Goal: Information Seeking & Learning: Learn about a topic

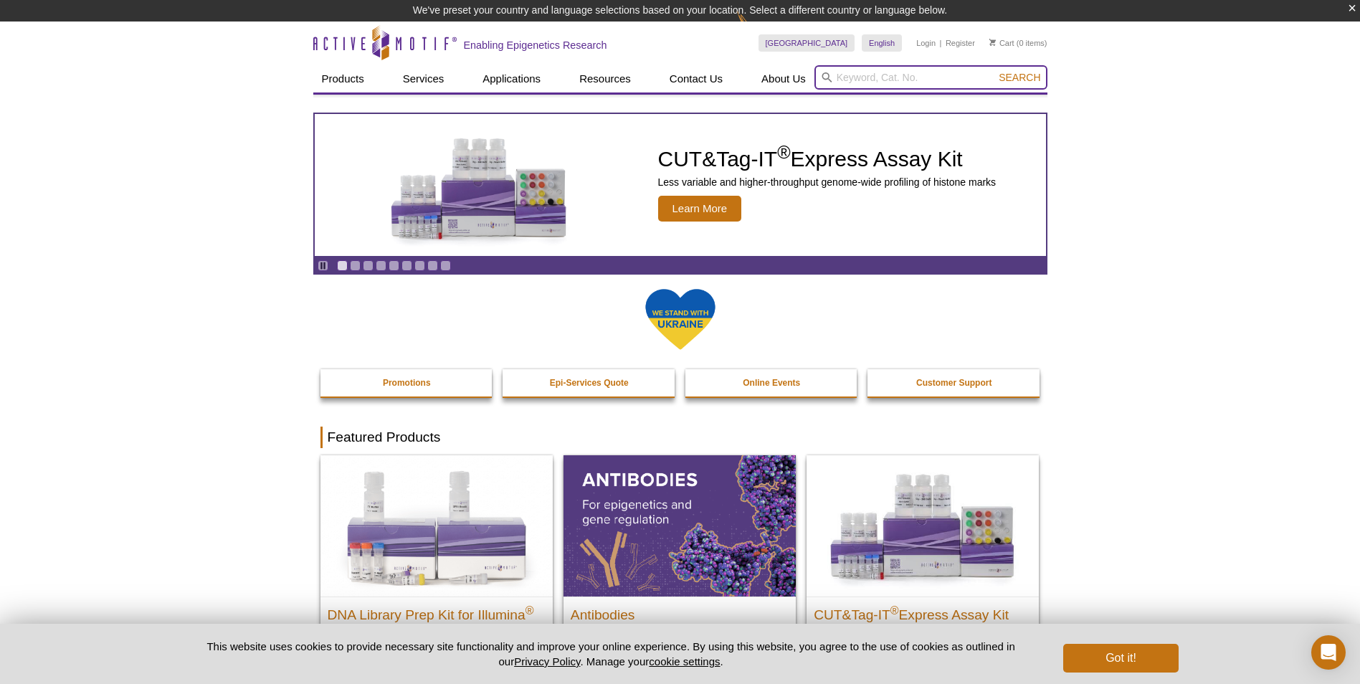
click at [858, 75] on input "search" at bounding box center [930, 77] width 233 height 24
type input "maob"
click at [994, 71] on button "Search" at bounding box center [1019, 77] width 50 height 13
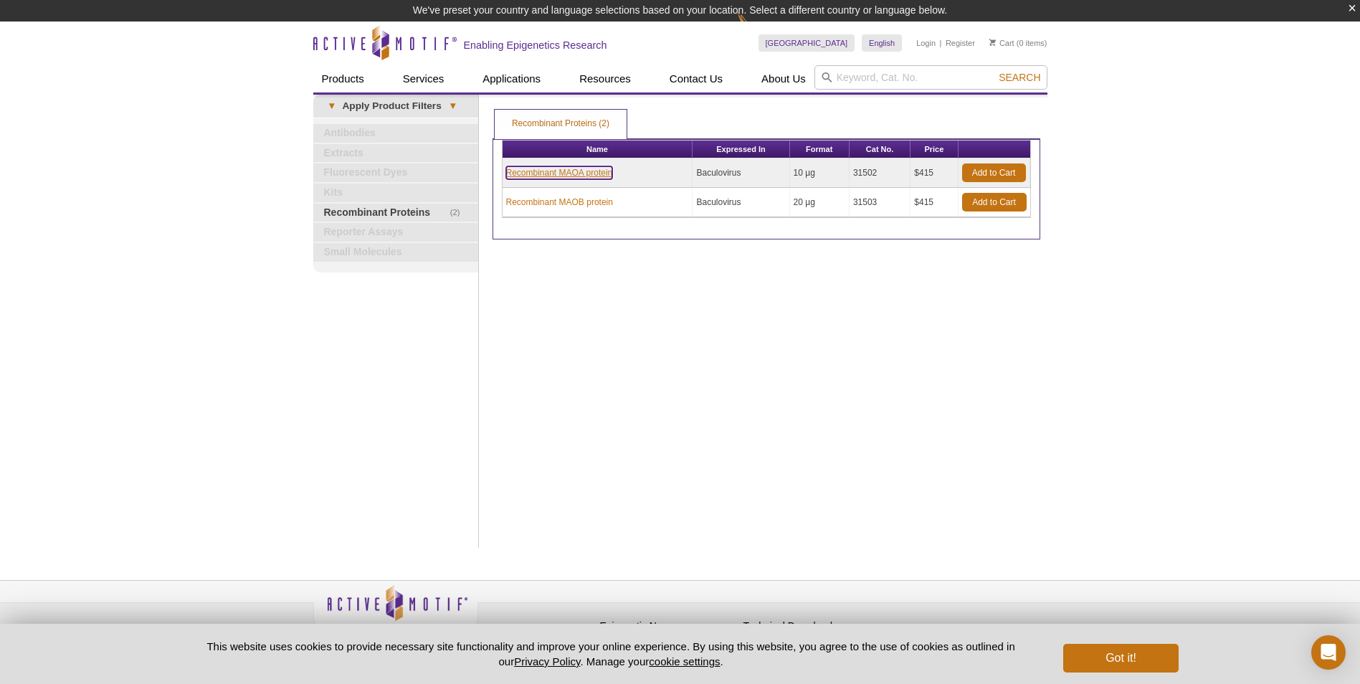
click at [600, 174] on link "Recombinant MAOA protein" at bounding box center [559, 172] width 107 height 13
click at [574, 199] on link "Recombinant MAOB protein" at bounding box center [559, 202] width 107 height 13
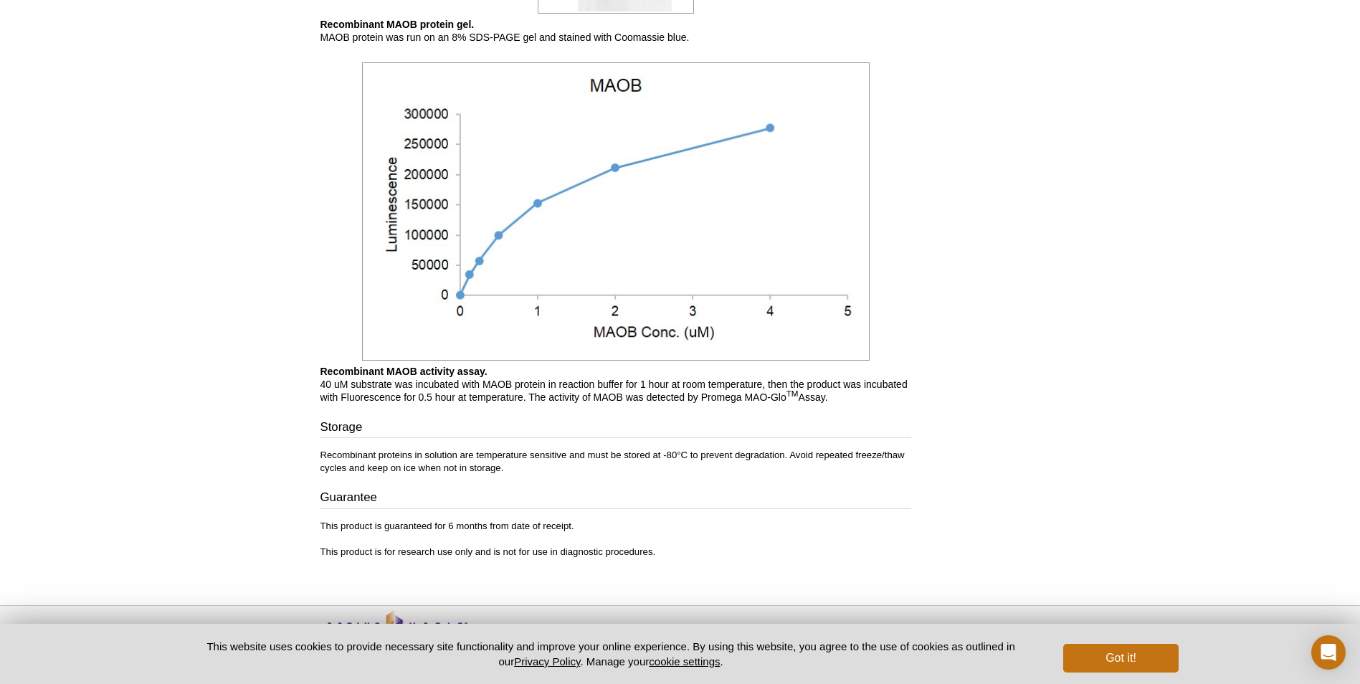
scroll to position [1092, 0]
